Goal: Find specific page/section: Find specific page/section

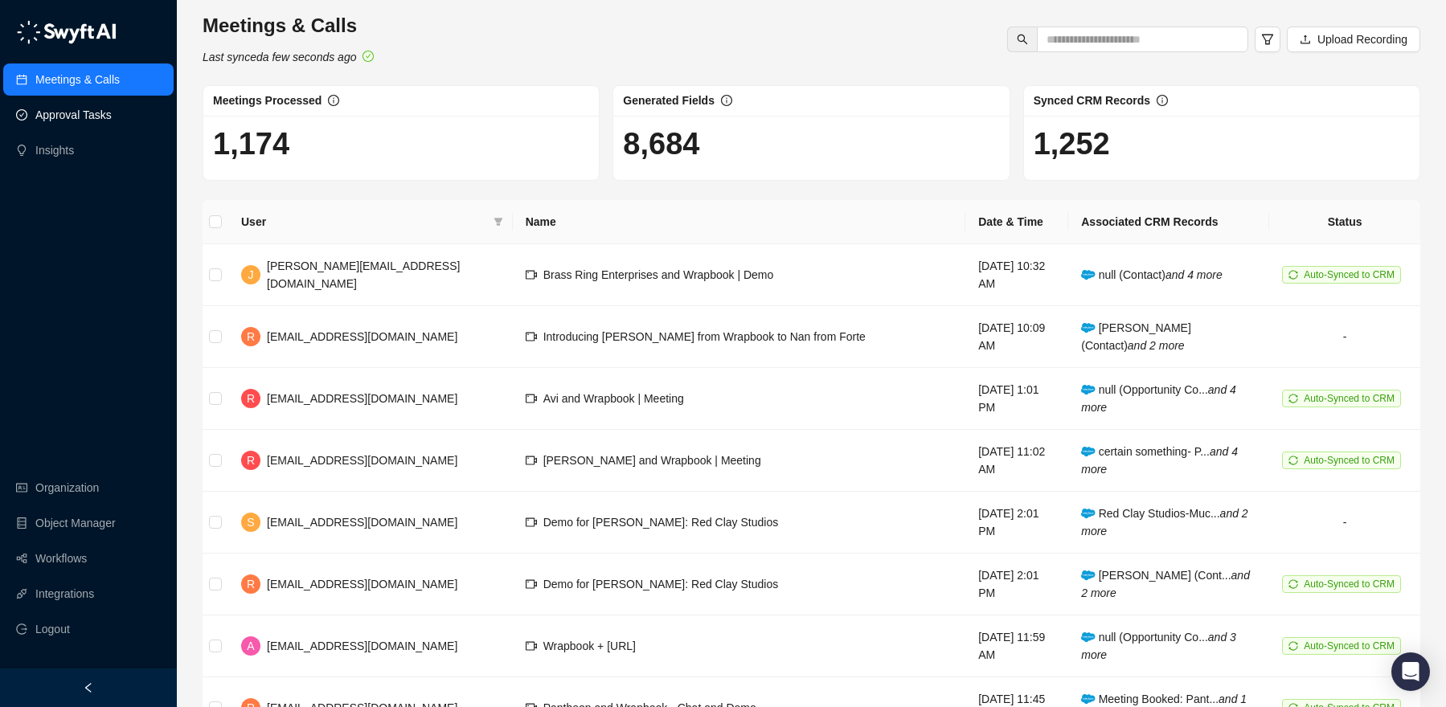
click at [92, 119] on link "Approval Tasks" at bounding box center [73, 115] width 76 height 32
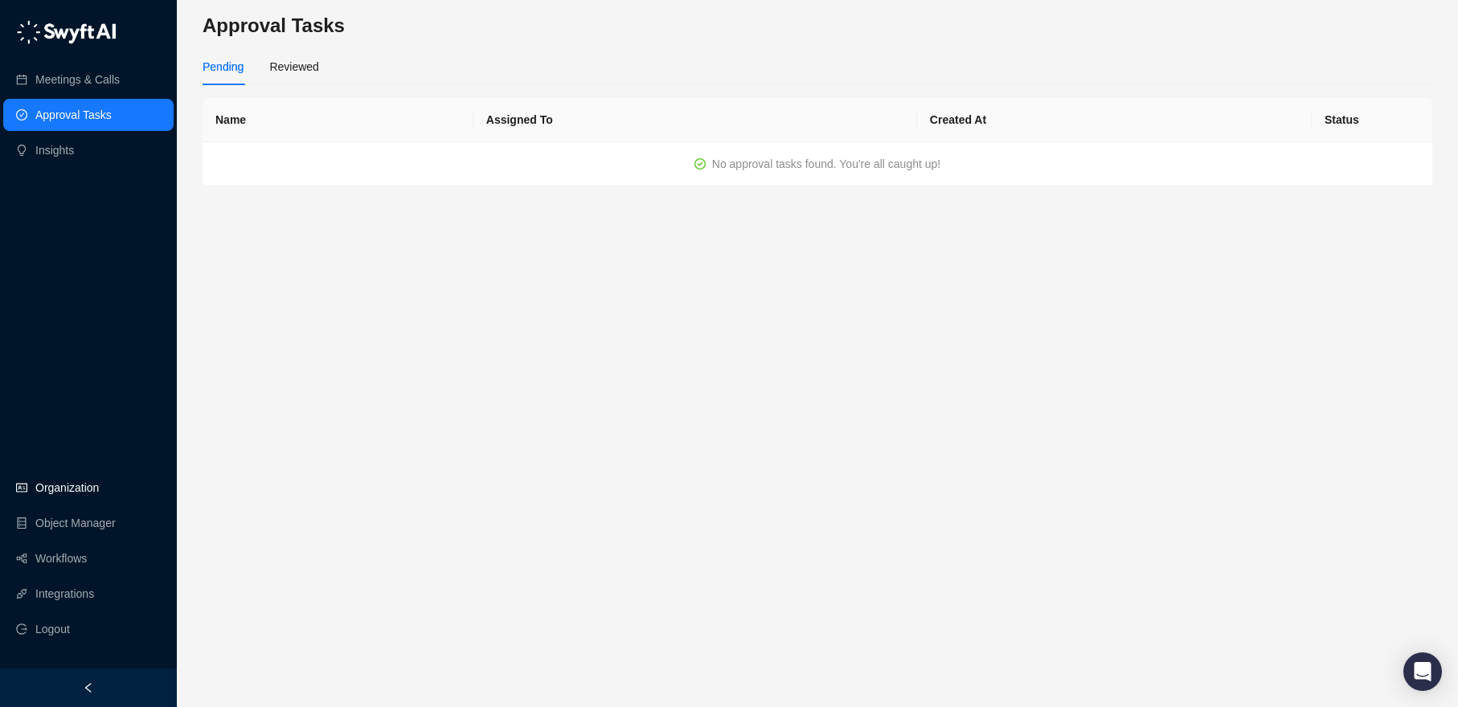
click at [91, 489] on link "Organization" at bounding box center [66, 488] width 63 height 32
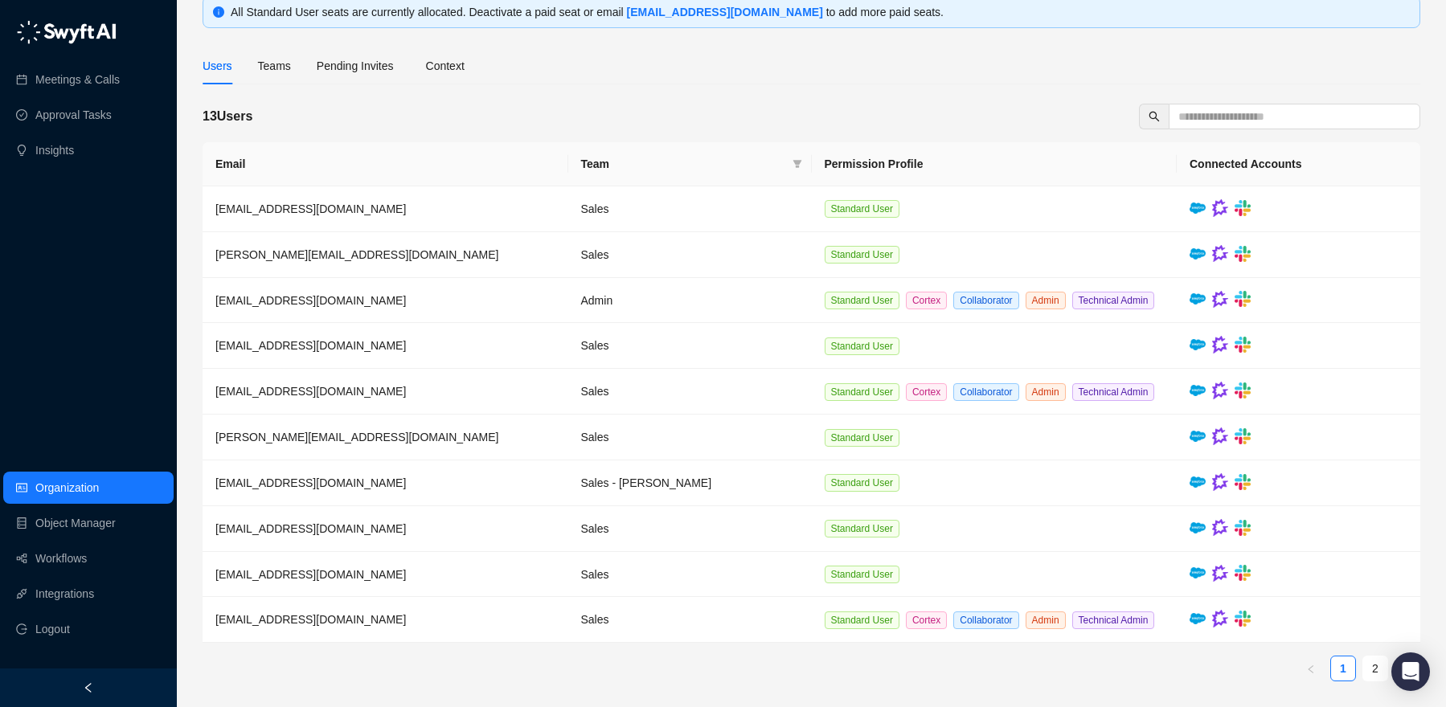
scroll to position [172, 0]
click at [62, 564] on link "Workflows" at bounding box center [60, 558] width 51 height 32
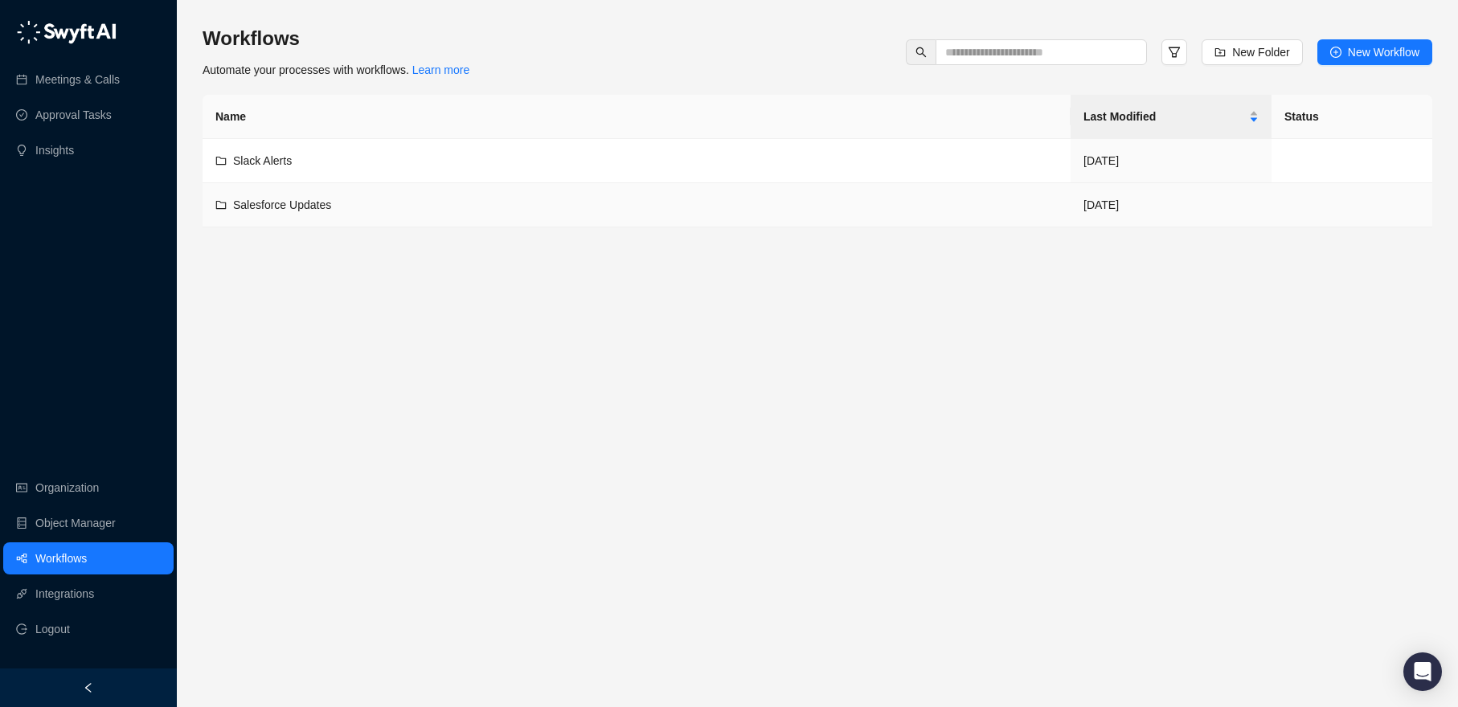
click at [298, 199] on span "Salesforce Updates" at bounding box center [282, 204] width 98 height 13
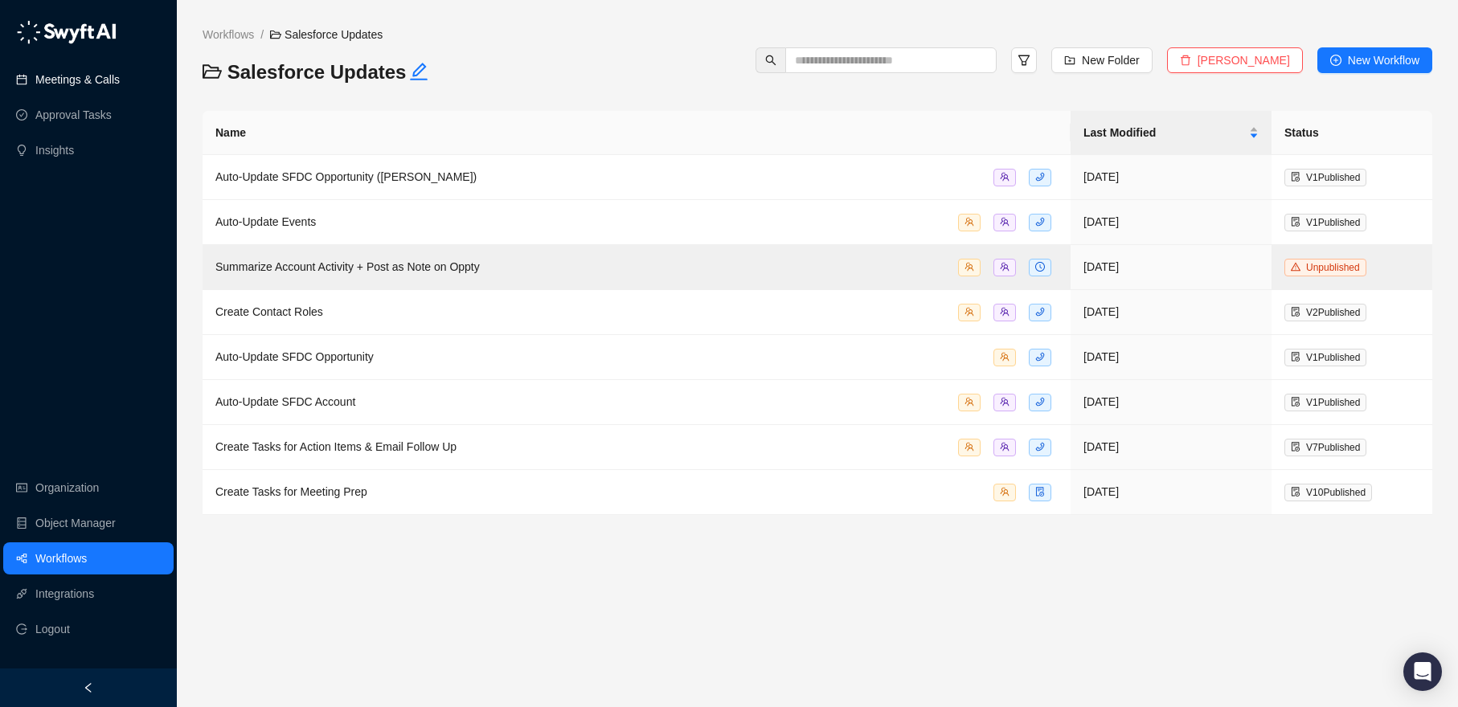
click at [43, 76] on link "Meetings & Calls" at bounding box center [77, 79] width 84 height 32
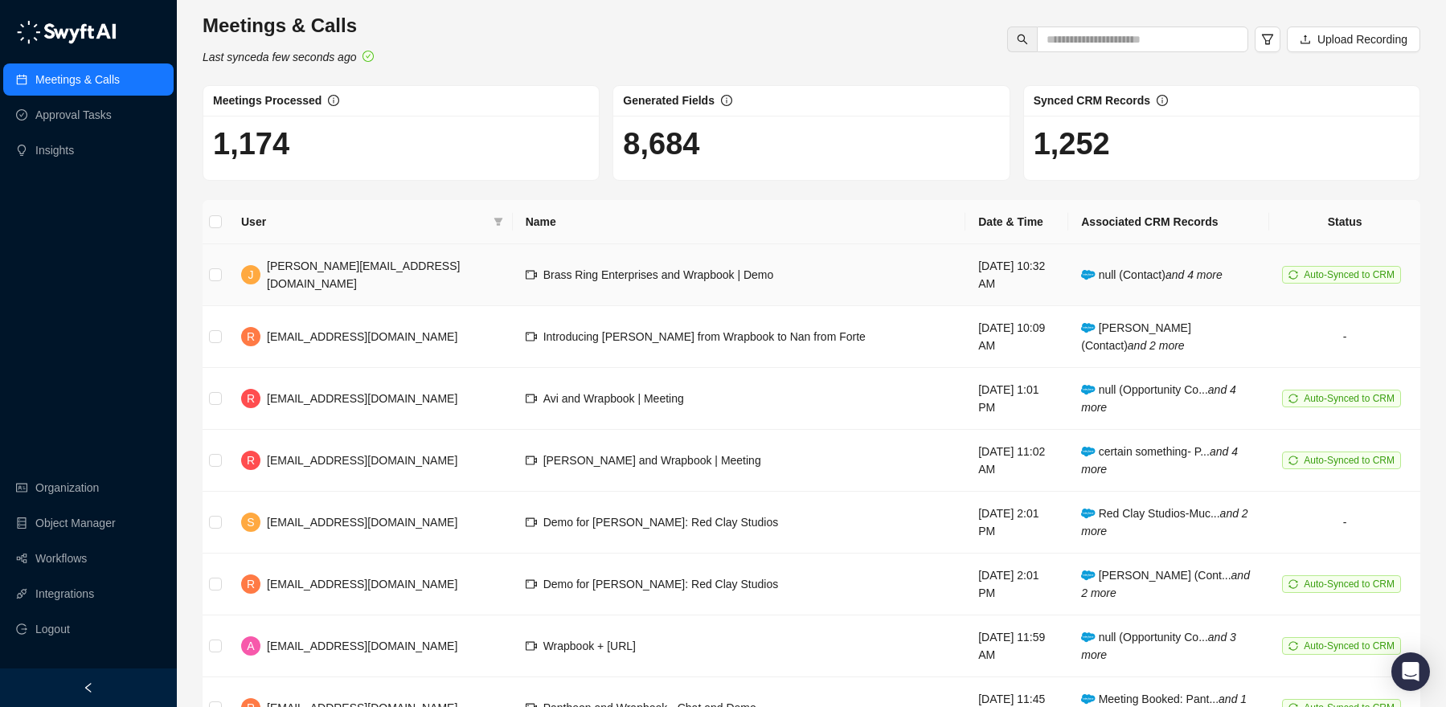
click at [1081, 270] on icon at bounding box center [1088, 275] width 14 height 10
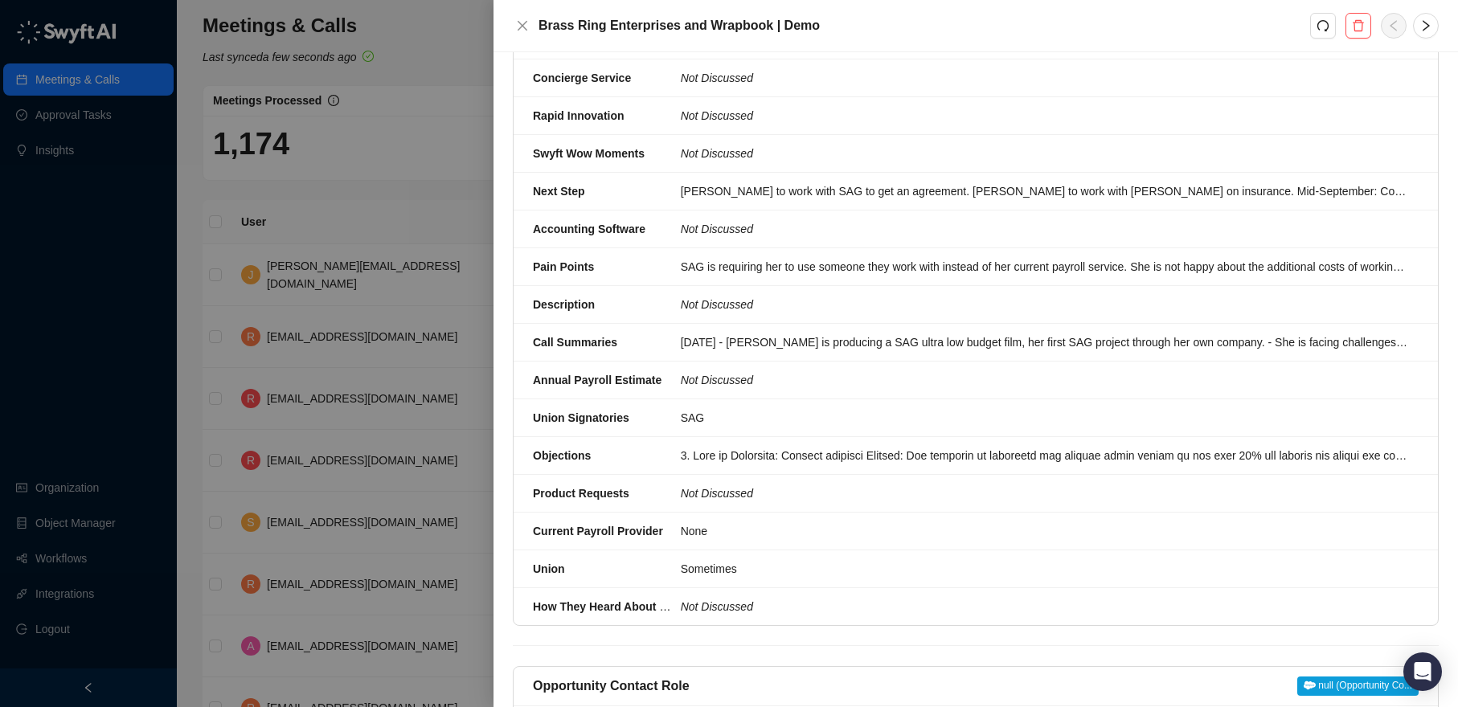
scroll to position [934, 0]
